Goal: Task Accomplishment & Management: Use online tool/utility

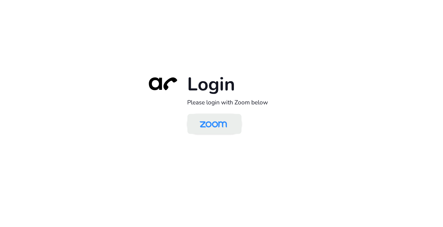
click at [221, 127] on img at bounding box center [213, 124] width 39 height 19
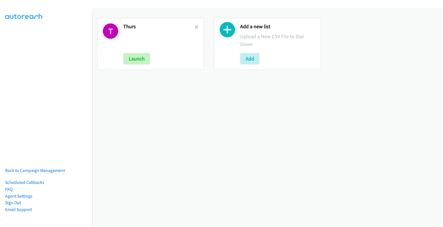
click at [192, 26] on h2 "Thurs" at bounding box center [158, 26] width 71 height 7
click at [196, 27] on icon at bounding box center [196, 28] width 4 height 4
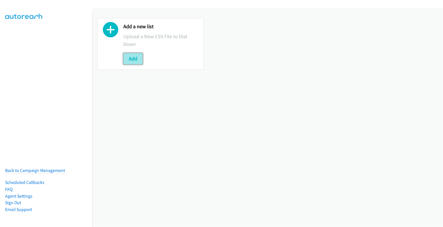
click at [129, 59] on button "Add" at bounding box center [132, 58] width 19 height 11
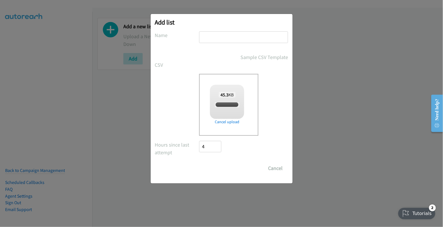
checkbox input "true"
click at [240, 35] on input "text" at bounding box center [243, 37] width 89 height 12
type input "thurs"
click at [215, 170] on input "Save List" at bounding box center [214, 167] width 30 height 11
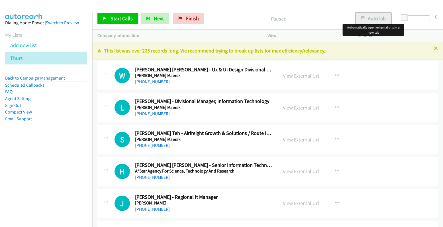
click at [384, 19] on button "AutoTab" at bounding box center [372, 18] width 35 height 11
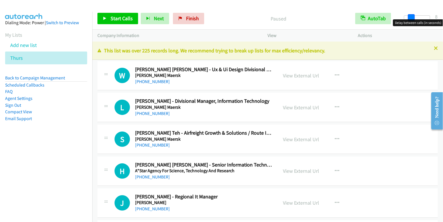
drag, startPoint x: 406, startPoint y: 16, endPoint x: 413, endPoint y: 16, distance: 7.1
click at [413, 16] on span at bounding box center [411, 17] width 7 height 7
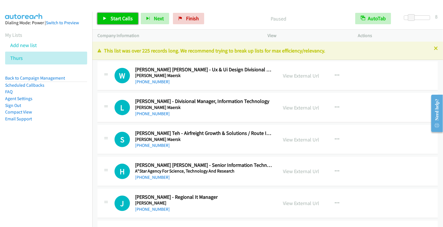
click at [118, 22] on link "Start Calls" at bounding box center [117, 18] width 41 height 11
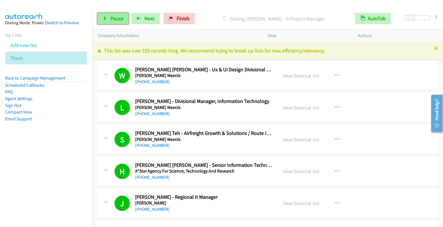
click at [118, 17] on span "Pause" at bounding box center [116, 18] width 13 height 7
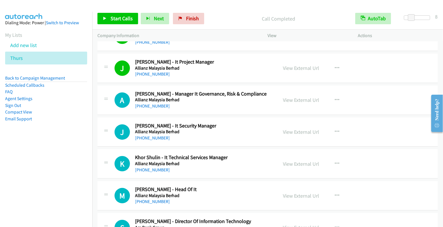
scroll to position [772, 0]
click at [335, 97] on icon "button" at bounding box center [337, 99] width 5 height 5
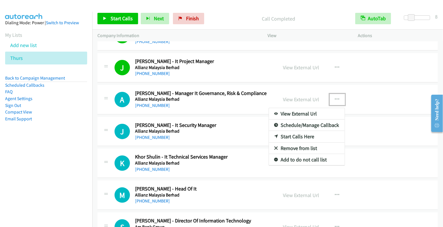
click at [303, 134] on link "Start Calls Here" at bounding box center [307, 136] width 76 height 11
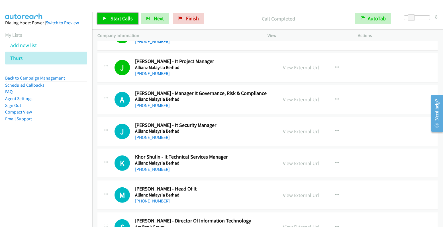
click at [115, 17] on span "Start Calls" at bounding box center [121, 18] width 22 height 7
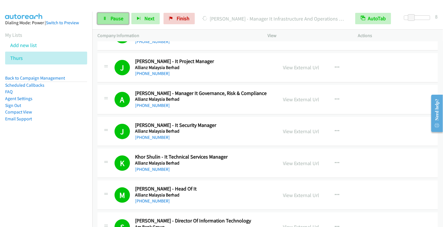
click at [114, 17] on span "Pause" at bounding box center [116, 18] width 13 height 7
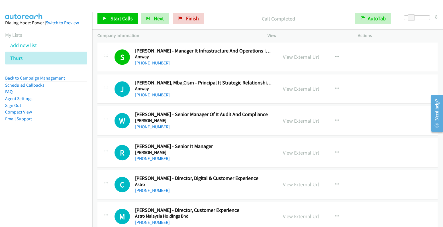
scroll to position [1324, 0]
click at [335, 118] on icon "button" at bounding box center [337, 120] width 5 height 5
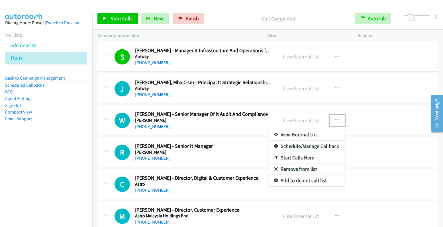
click at [308, 152] on link "Start Calls Here" at bounding box center [307, 157] width 76 height 11
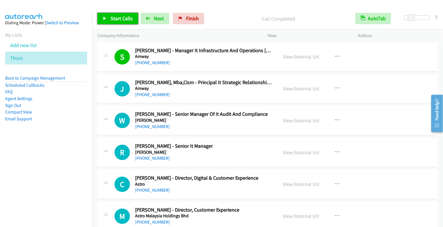
click at [115, 18] on span "Start Calls" at bounding box center [121, 18] width 22 height 7
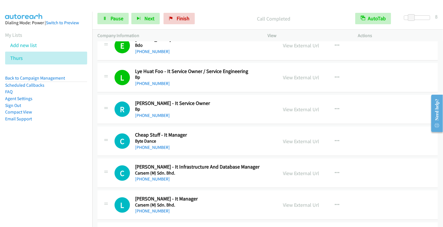
scroll to position [1663, 0]
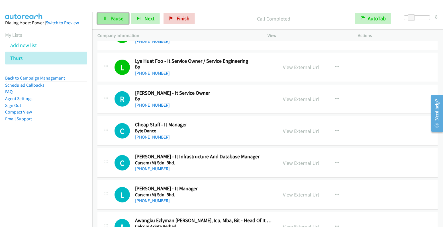
click at [114, 19] on span "Pause" at bounding box center [116, 18] width 13 height 7
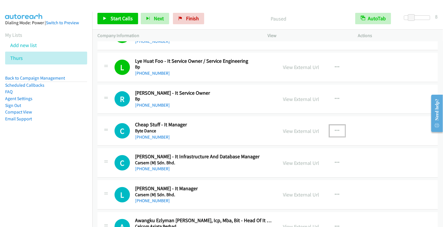
click at [331, 125] on button "button" at bounding box center [336, 130] width 15 height 11
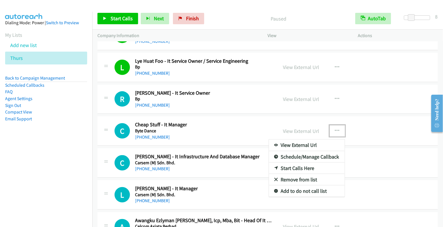
click at [295, 162] on link "Start Calls Here" at bounding box center [307, 167] width 76 height 11
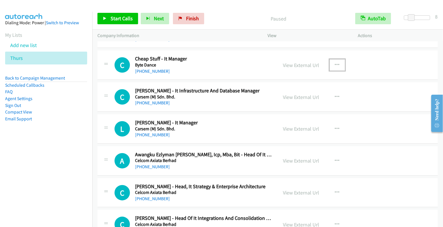
scroll to position [1729, 0]
click at [125, 18] on span "Start Calls" at bounding box center [121, 18] width 22 height 7
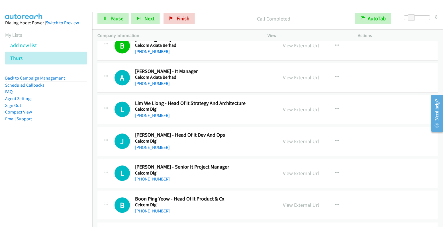
scroll to position [2004, 0]
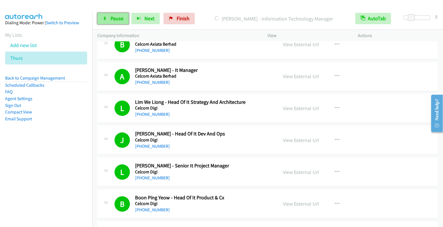
click at [113, 15] on span "Pause" at bounding box center [116, 18] width 13 height 7
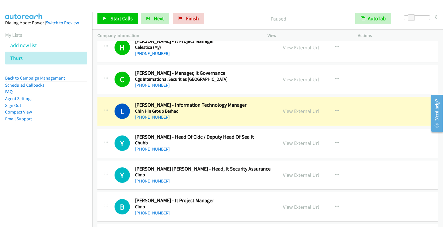
scroll to position [2265, 0]
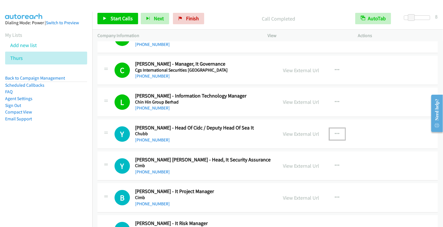
click at [335, 131] on icon "button" at bounding box center [337, 133] width 5 height 5
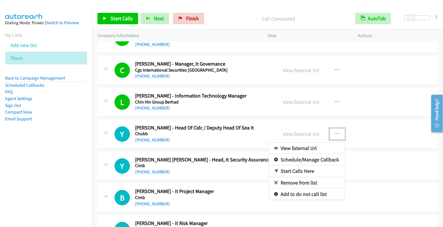
click at [306, 165] on link "Start Calls Here" at bounding box center [307, 170] width 76 height 11
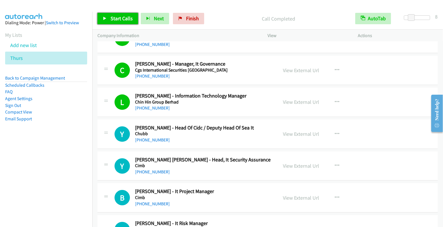
click at [121, 20] on span "Start Calls" at bounding box center [121, 18] width 22 height 7
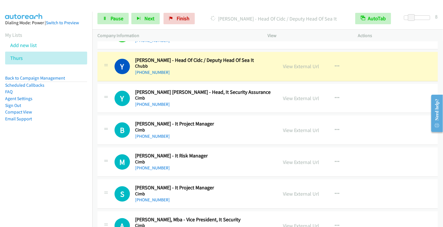
scroll to position [2333, 0]
